Goal: Transaction & Acquisition: Purchase product/service

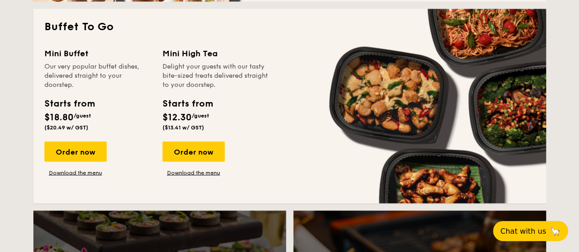
scroll to position [824, 0]
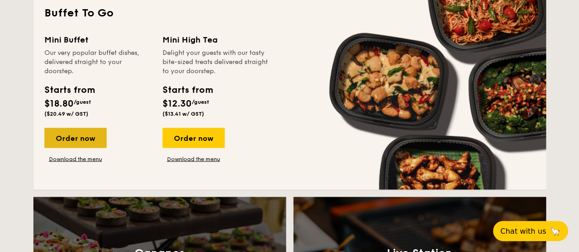
click at [84, 136] on div "Order now" at bounding box center [75, 138] width 62 height 20
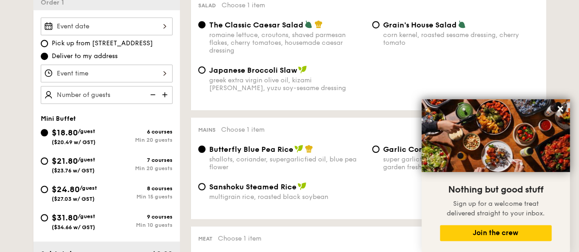
scroll to position [284, 0]
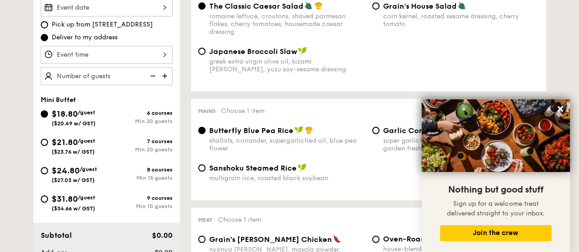
click at [70, 204] on div "$31.80 /guest ($34.66 w/ GST)" at bounding box center [73, 202] width 43 height 19
click at [48, 203] on input "$31.80 /guest ($34.66 w/ GST) 9 courses Min 10 guests" at bounding box center [44, 198] width 7 height 7
radio input "true"
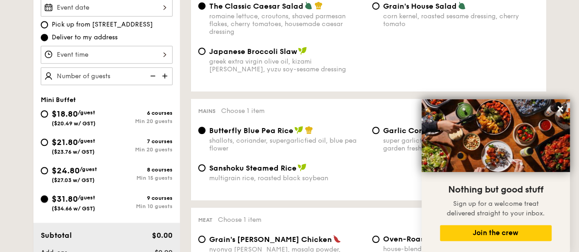
radio input "false"
radio input "true"
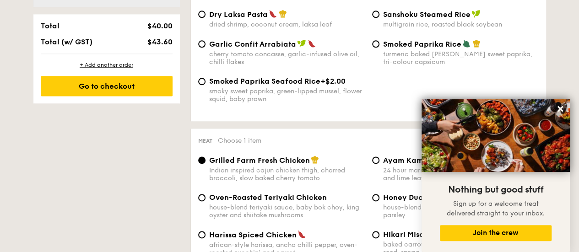
scroll to position [513, 0]
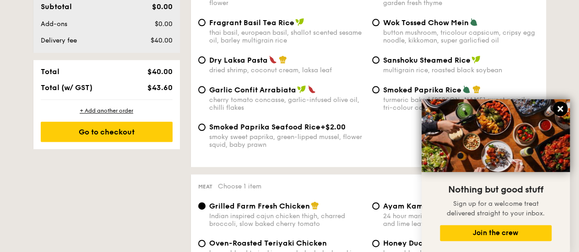
click at [556, 108] on icon at bounding box center [560, 109] width 8 height 8
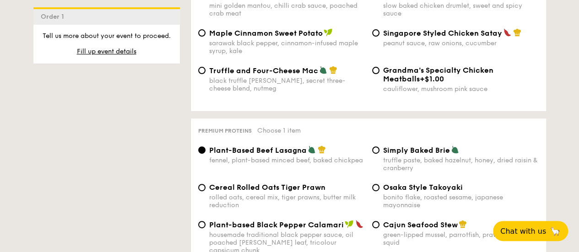
scroll to position [0, 0]
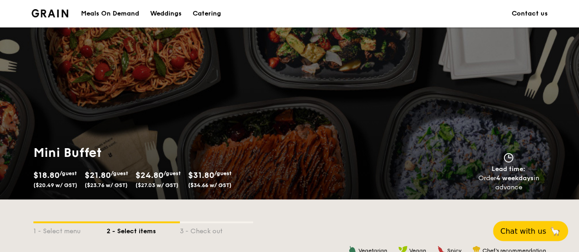
drag, startPoint x: 300, startPoint y: 205, endPoint x: 230, endPoint y: -55, distance: 269.3
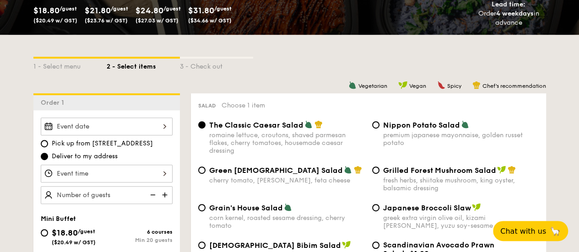
scroll to position [275, 0]
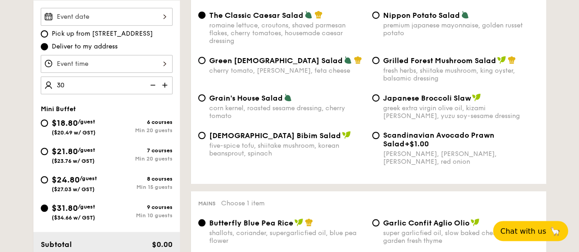
type input "30 guests"
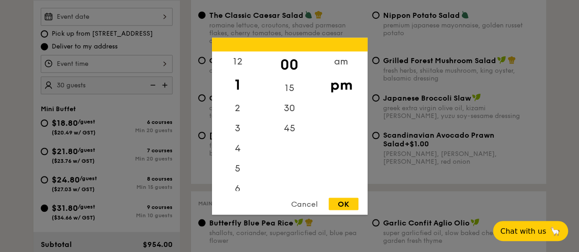
click at [109, 60] on div "12 1 2 3 4 5 6 7 8 9 10 11 00 15 30 45 am pm Cancel OK" at bounding box center [107, 64] width 132 height 18
click at [239, 101] on div "6" at bounding box center [238, 101] width 52 height 27
click at [351, 207] on div "OK" at bounding box center [344, 204] width 30 height 12
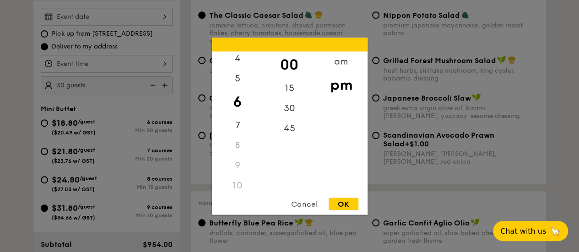
type input "6:00PM"
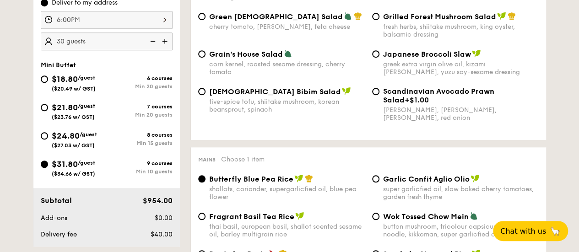
scroll to position [320, 0]
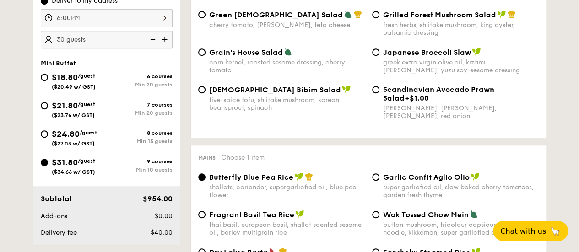
click at [123, 138] on div "Min 15 guests" at bounding box center [140, 141] width 66 height 6
click at [48, 137] on input "$24.80 /guest ($27.03 w/ GST) 8 courses Min 15 guests" at bounding box center [44, 133] width 7 height 7
radio input "true"
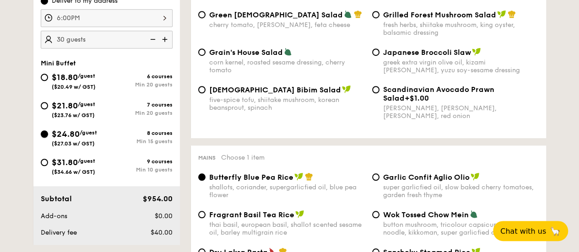
radio input "true"
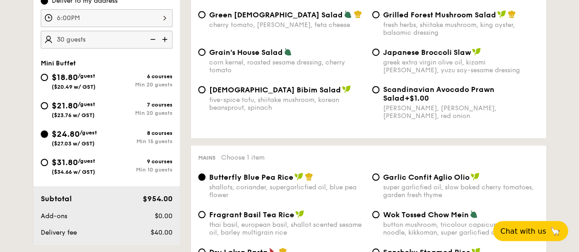
radio input "true"
click at [116, 113] on div "Min 20 guests" at bounding box center [140, 113] width 66 height 6
click at [48, 109] on input "$21.80 /guest ($23.76 w/ GST) 7 courses Min 20 guests" at bounding box center [44, 105] width 7 height 7
radio input "true"
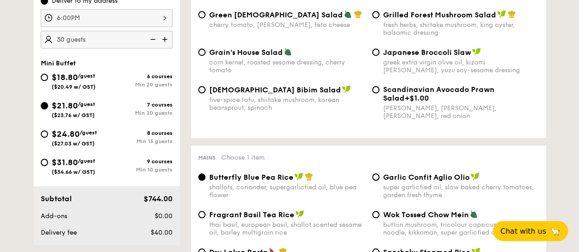
radio input "true"
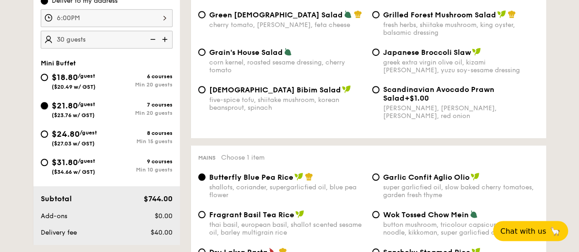
radio input "true"
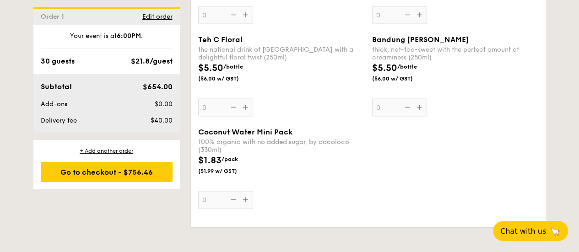
scroll to position [2701, 0]
